Goal: Navigation & Orientation: Go to known website

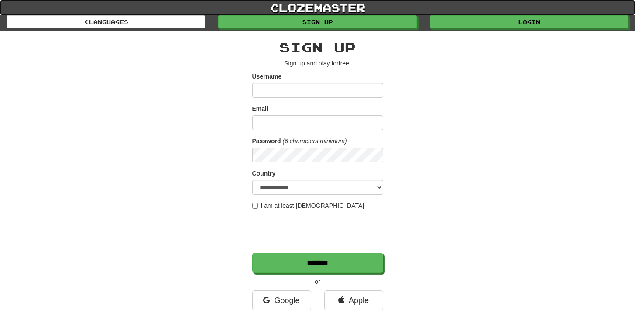
click at [330, 8] on link "clozemaster" at bounding box center [317, 7] width 635 height 15
